Goal: Transaction & Acquisition: Book appointment/travel/reservation

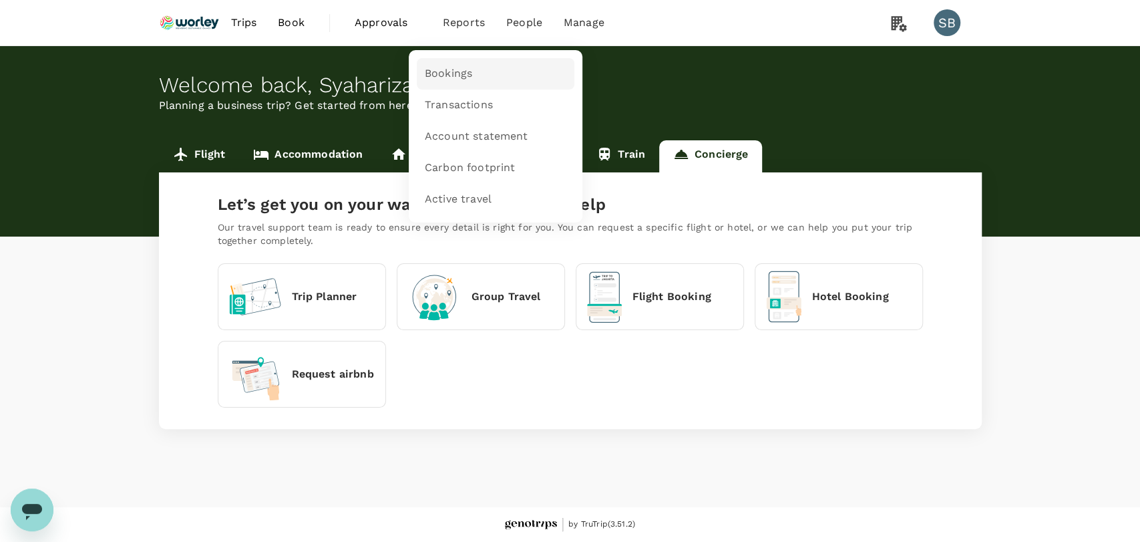
click at [449, 71] on span "Bookings" at bounding box center [448, 73] width 47 height 15
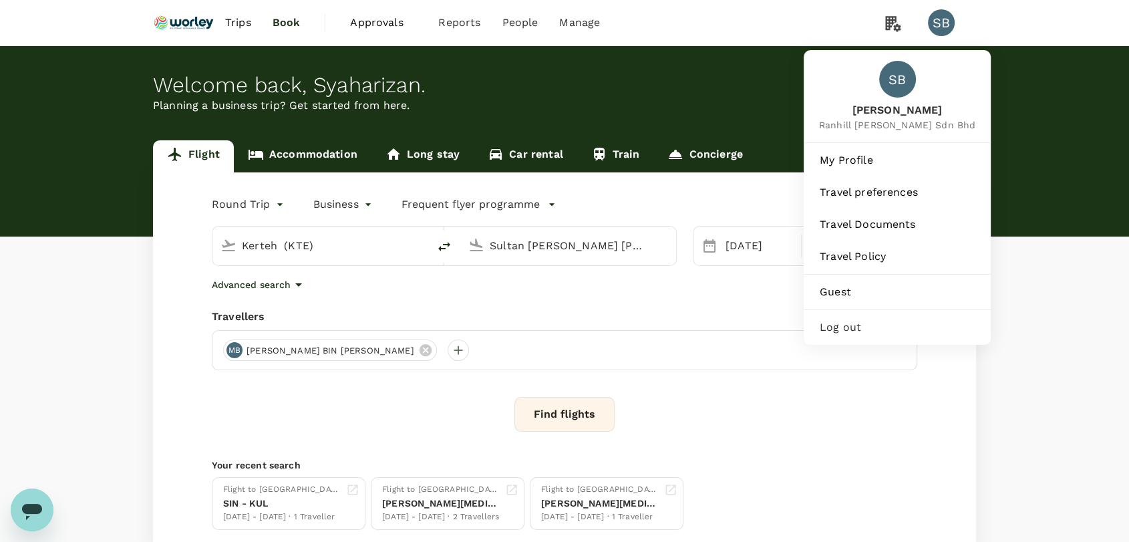
click at [882, 322] on span "Log out" at bounding box center [896, 327] width 155 height 16
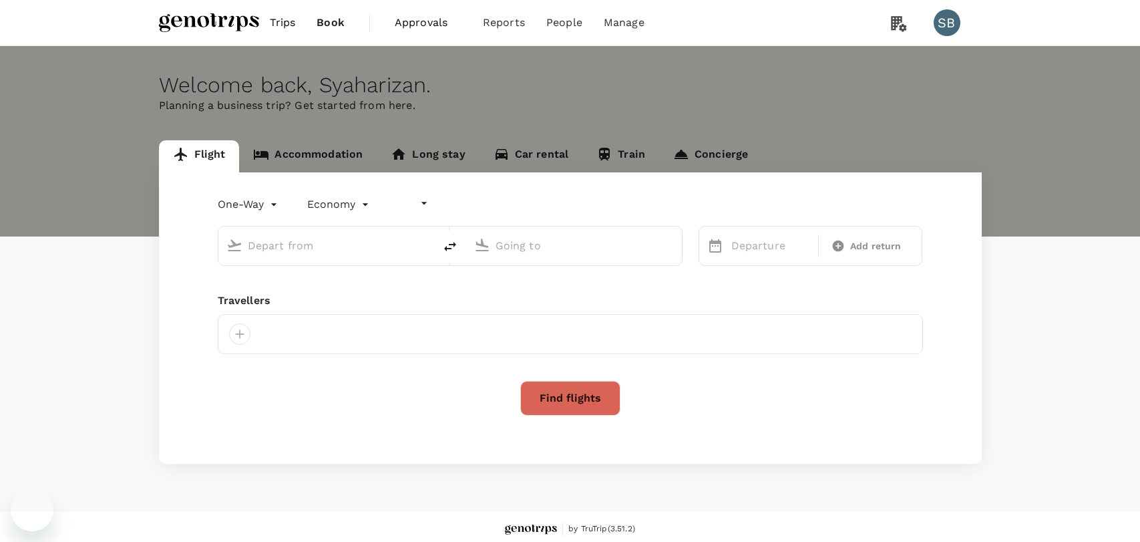
type input "undefined, undefined (any)"
type input "roundtrip"
type input "Kuala Lumpur Intl (KUL)"
type input "Labuan (LBU)"
